Goal: Communication & Community: Answer question/provide support

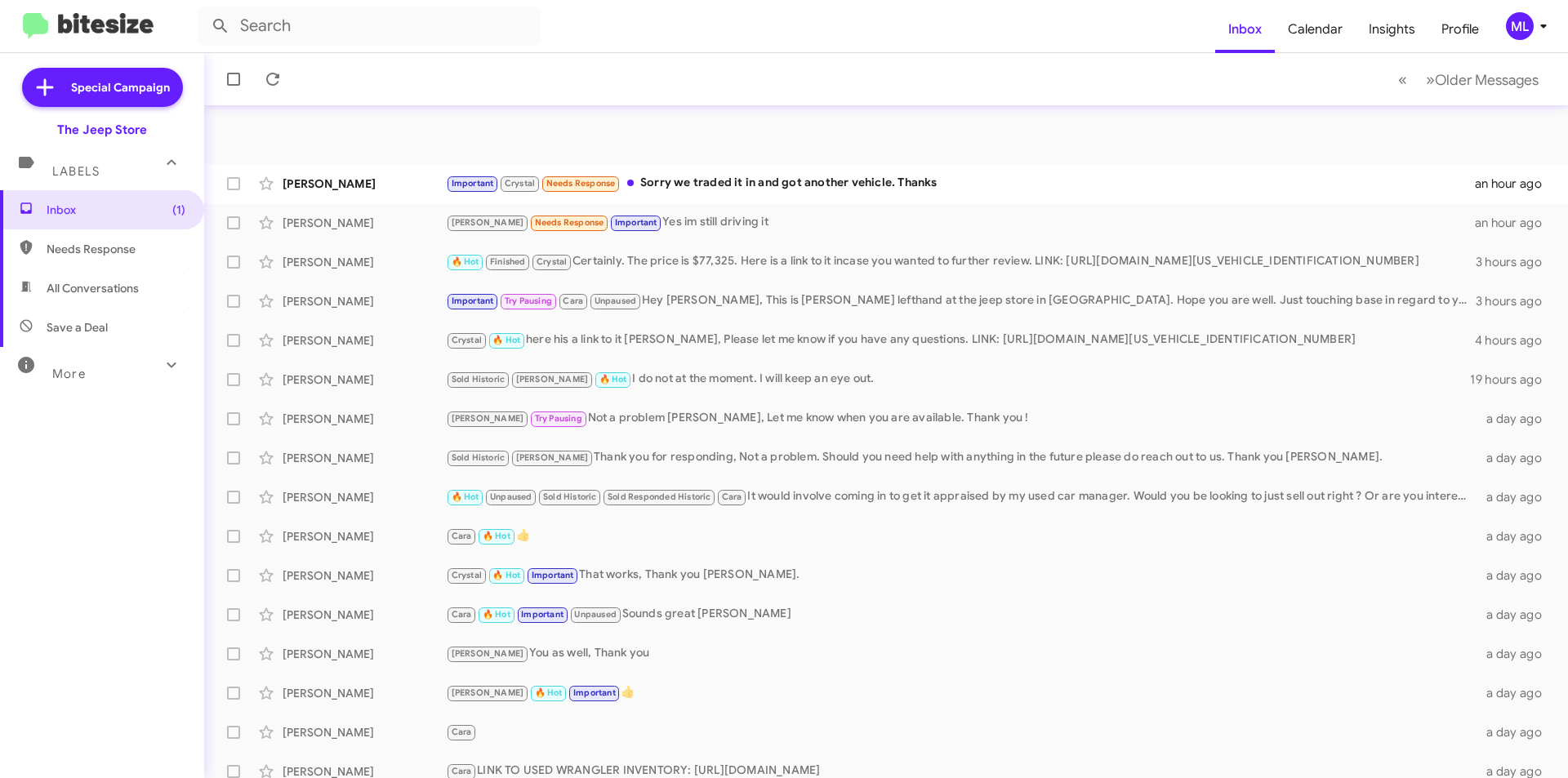
scroll to position [169, 0]
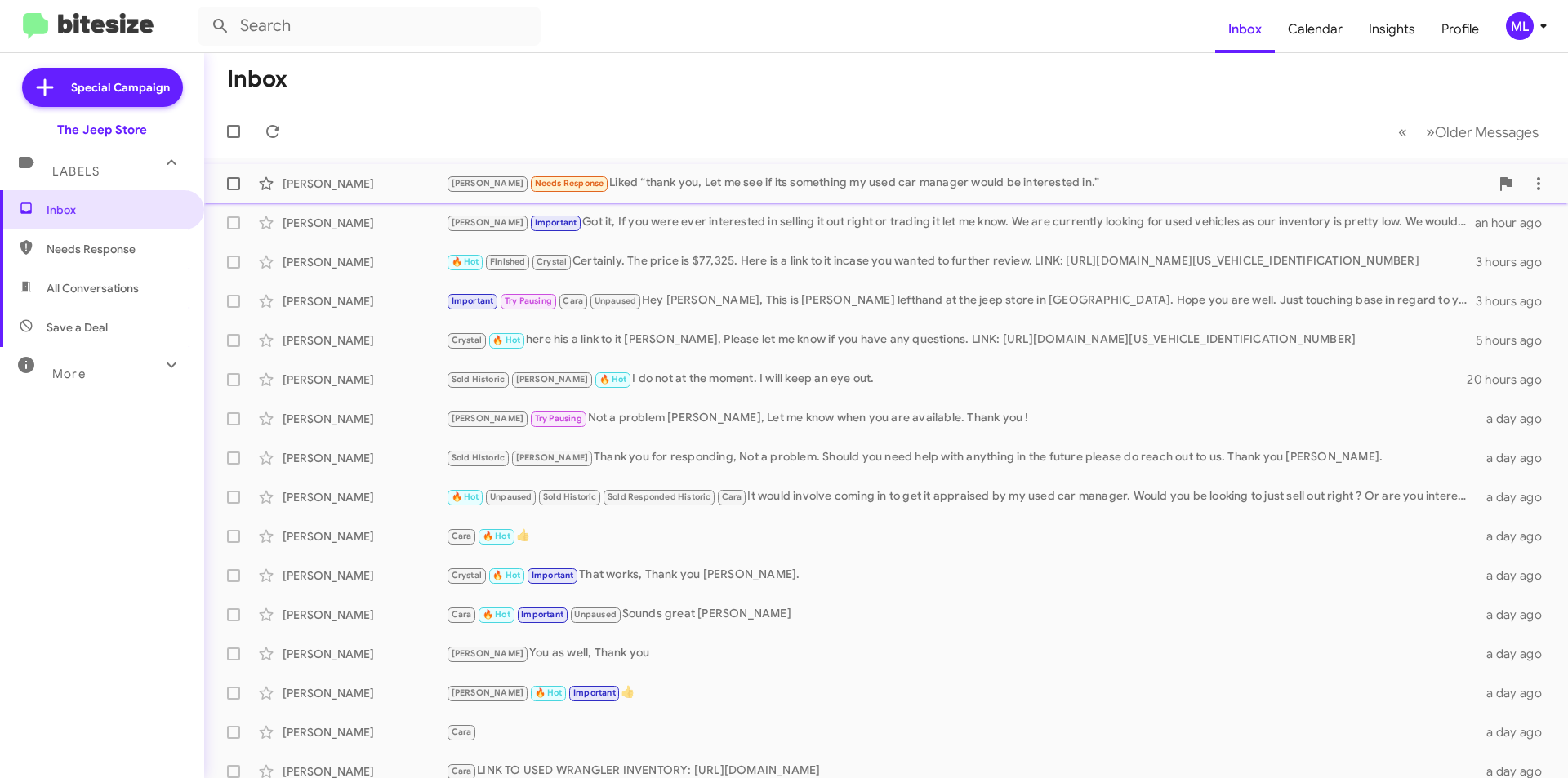
click at [322, 187] on div "[PERSON_NAME]" at bounding box center [364, 184] width 163 height 16
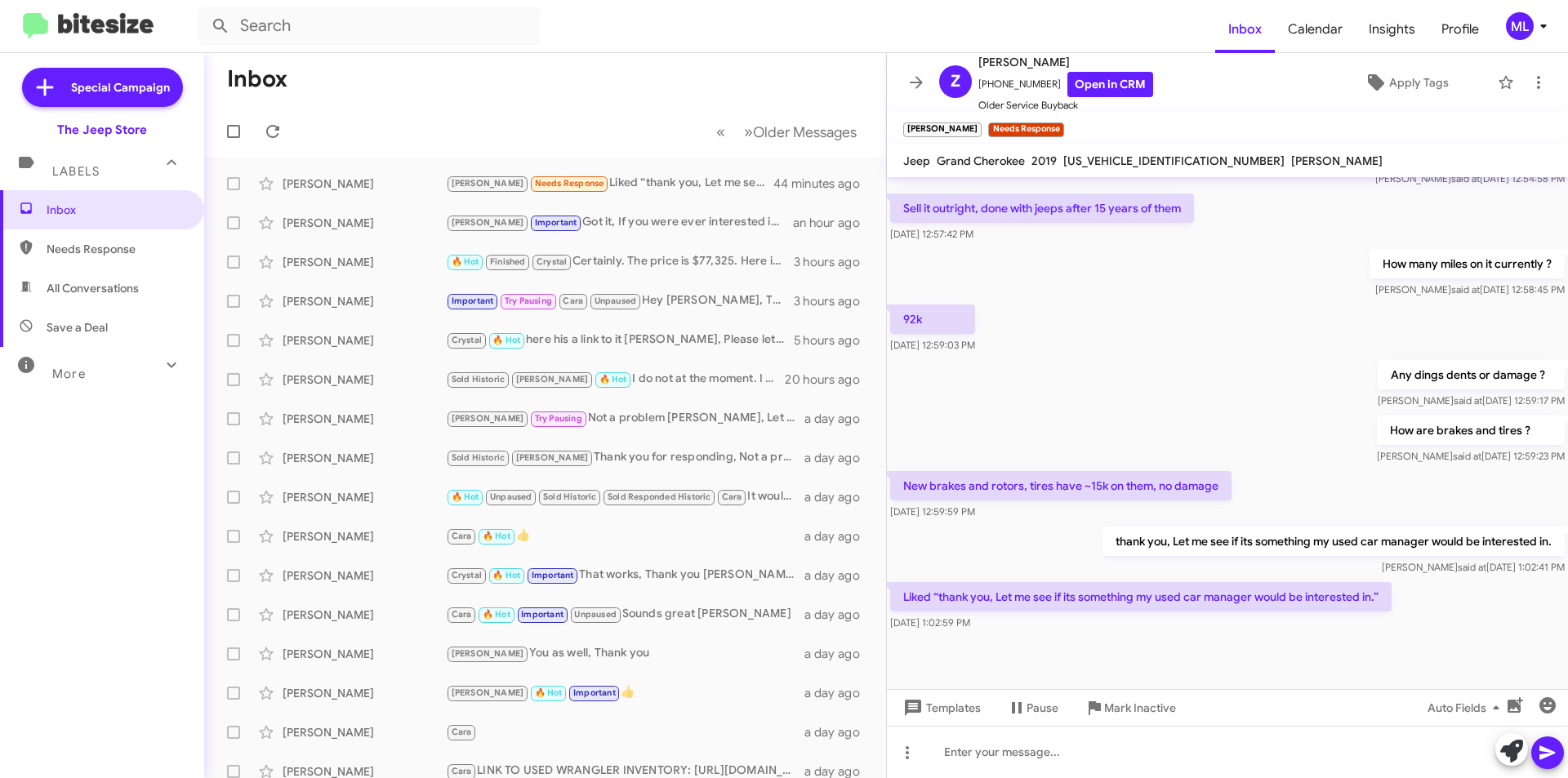
scroll to position [687, 0]
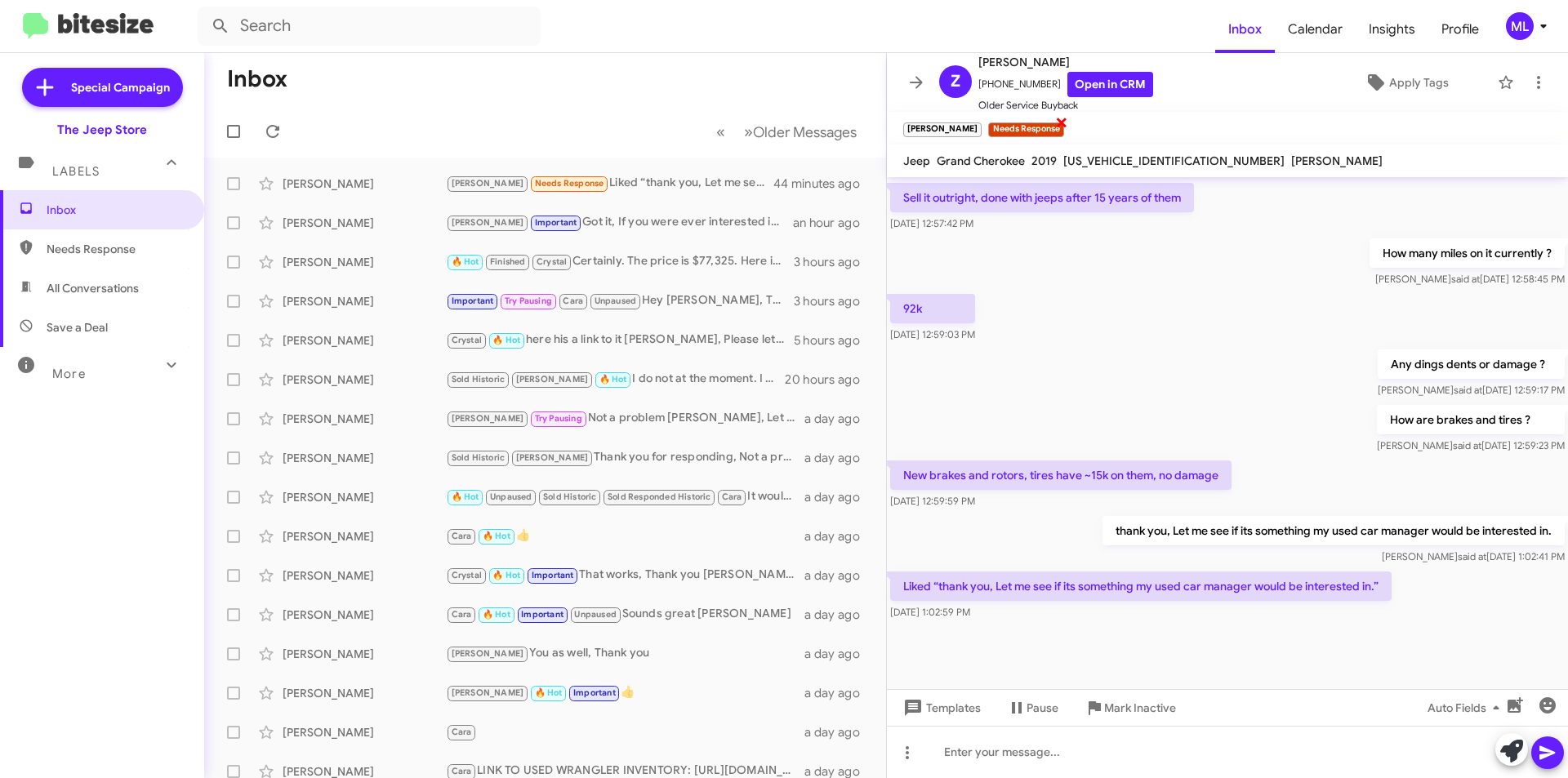
click at [1055, 120] on span "×" at bounding box center [1061, 122] width 13 height 20
